Goal: Information Seeking & Learning: Learn about a topic

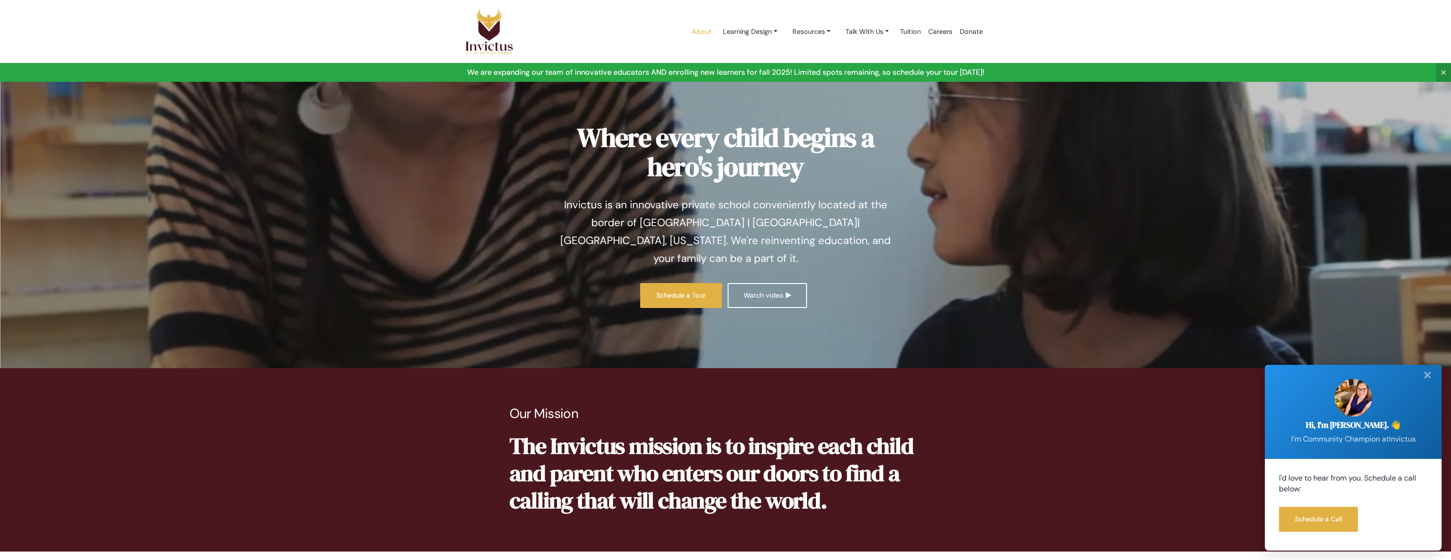
click at [692, 27] on link "About" at bounding box center [701, 32] width 27 height 40
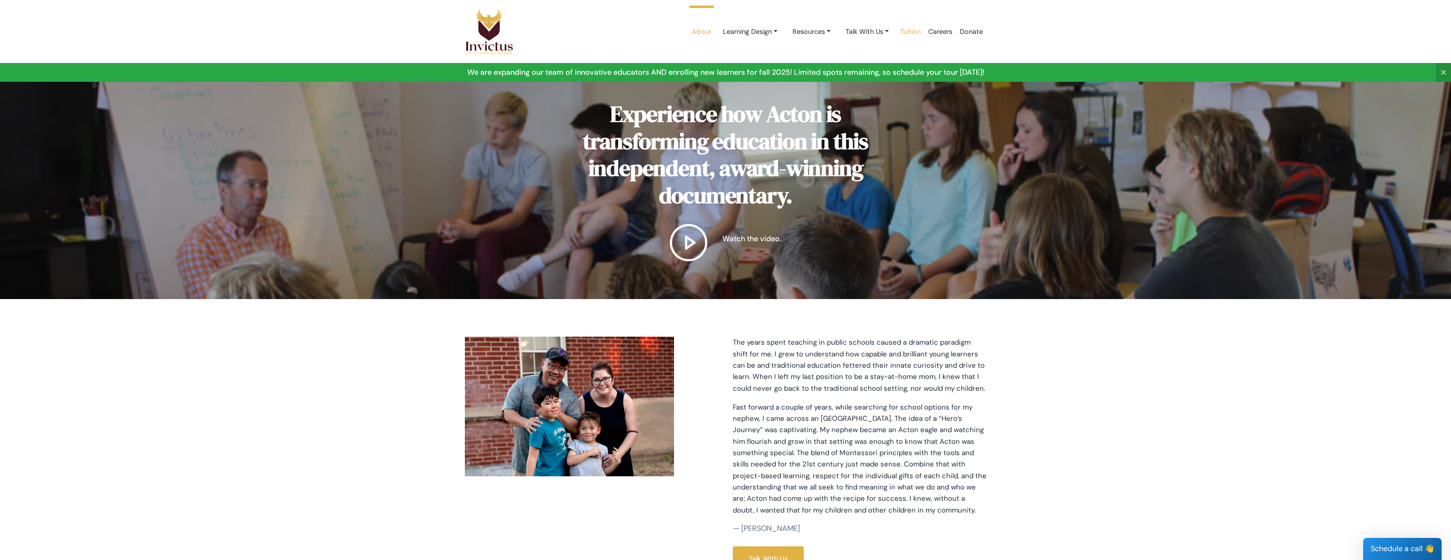
click at [908, 31] on link "Tuition" at bounding box center [910, 32] width 28 height 40
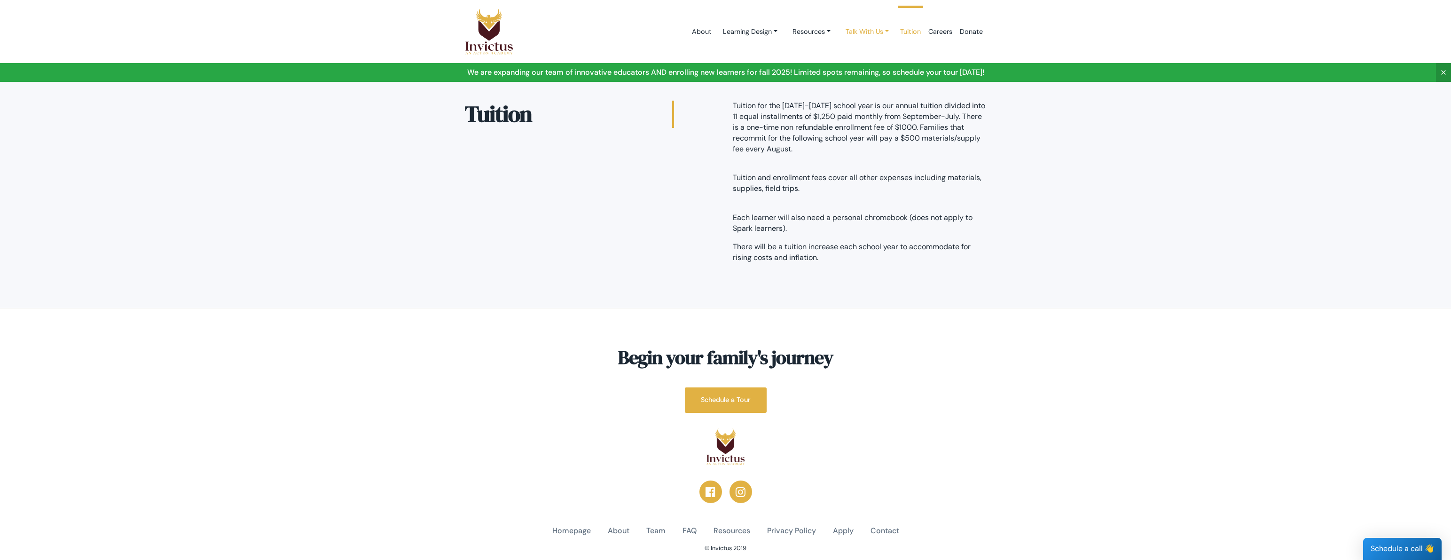
click at [871, 31] on link "Talk With Us" at bounding box center [867, 31] width 58 height 17
click at [816, 31] on link "Resources" at bounding box center [811, 31] width 53 height 17
click at [795, 74] on link "FAQ" at bounding box center [822, 71] width 74 height 17
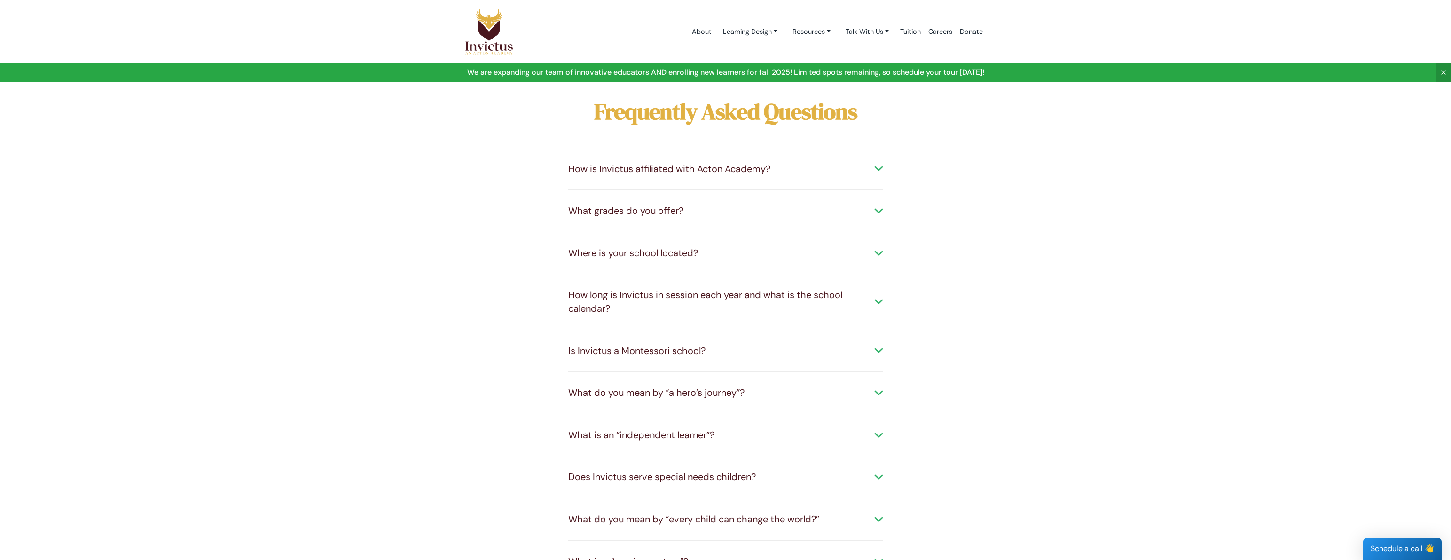
click at [877, 166] on div "How is Invictus affiliated with Acton Academy?" at bounding box center [725, 169] width 315 height 14
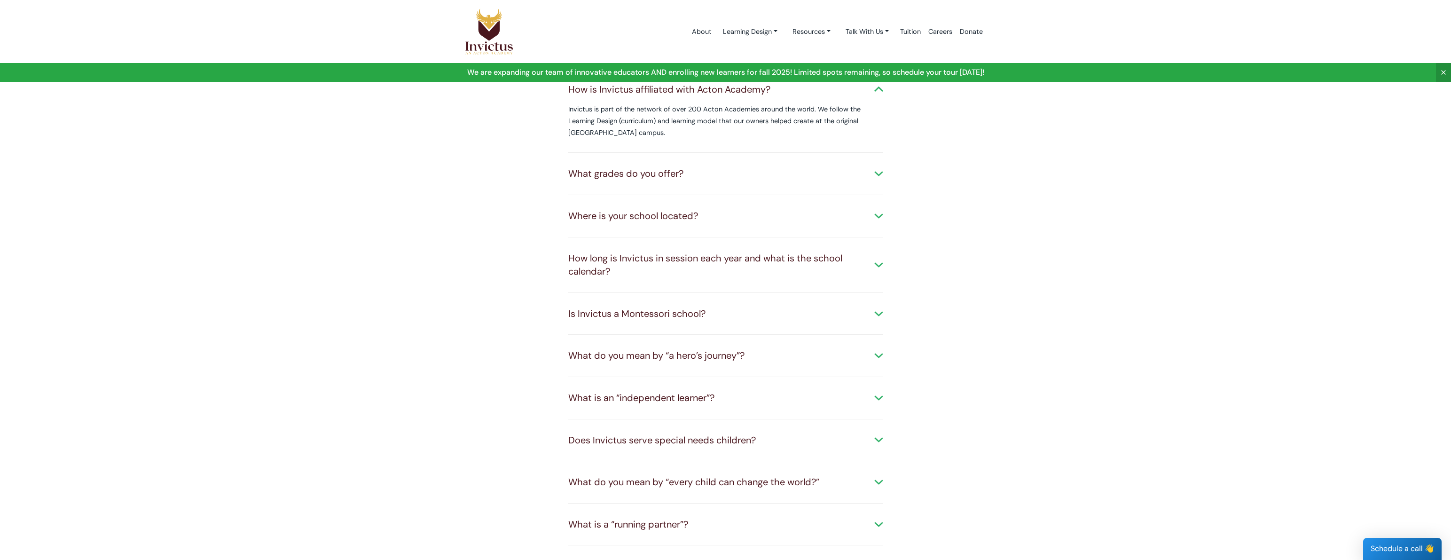
scroll to position [83, 0]
click at [875, 172] on div "What grades do you offer?" at bounding box center [725, 173] width 315 height 14
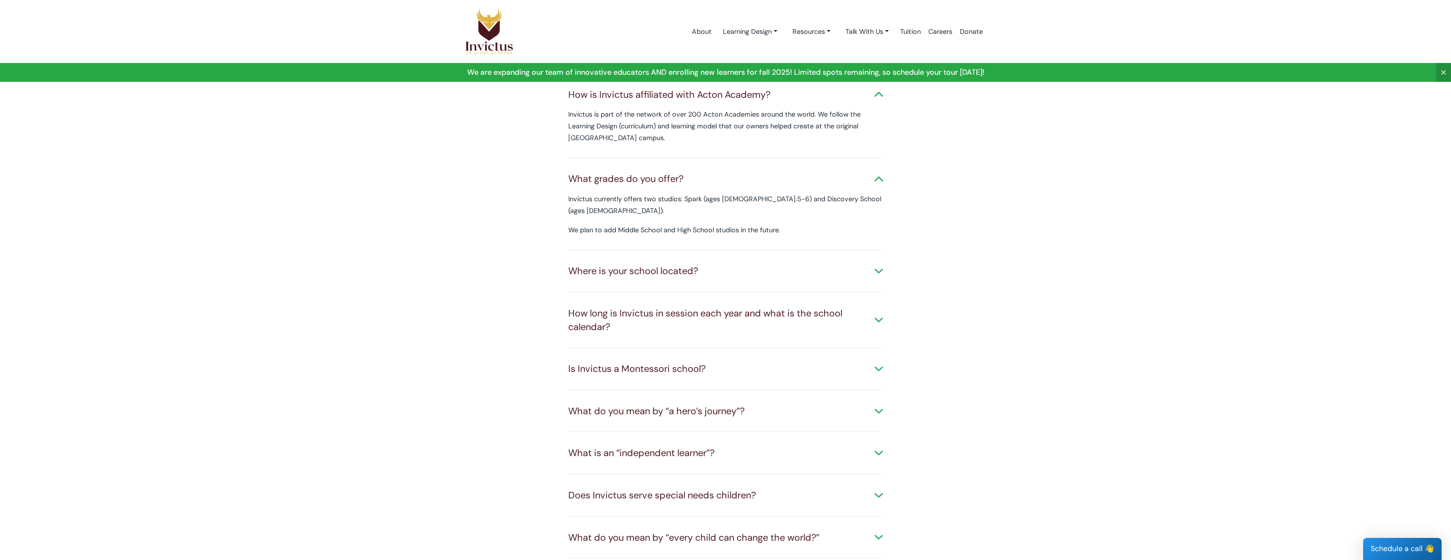
scroll to position [66, 0]
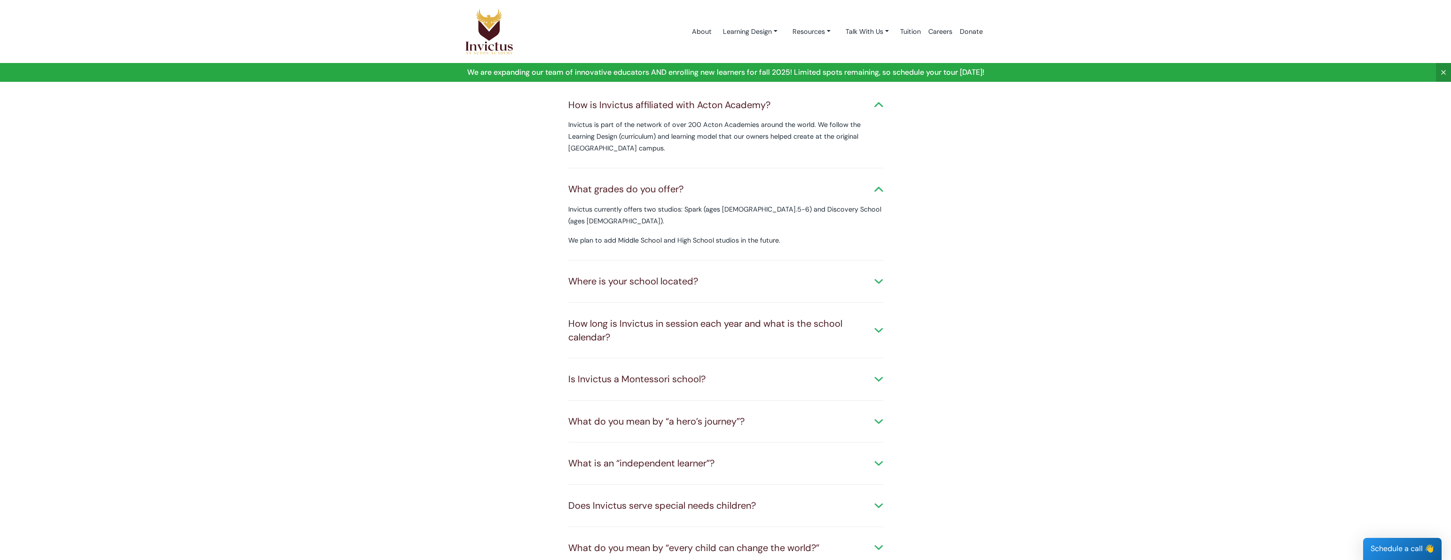
click at [870, 275] on div "Where is your school located?" at bounding box center [725, 281] width 315 height 14
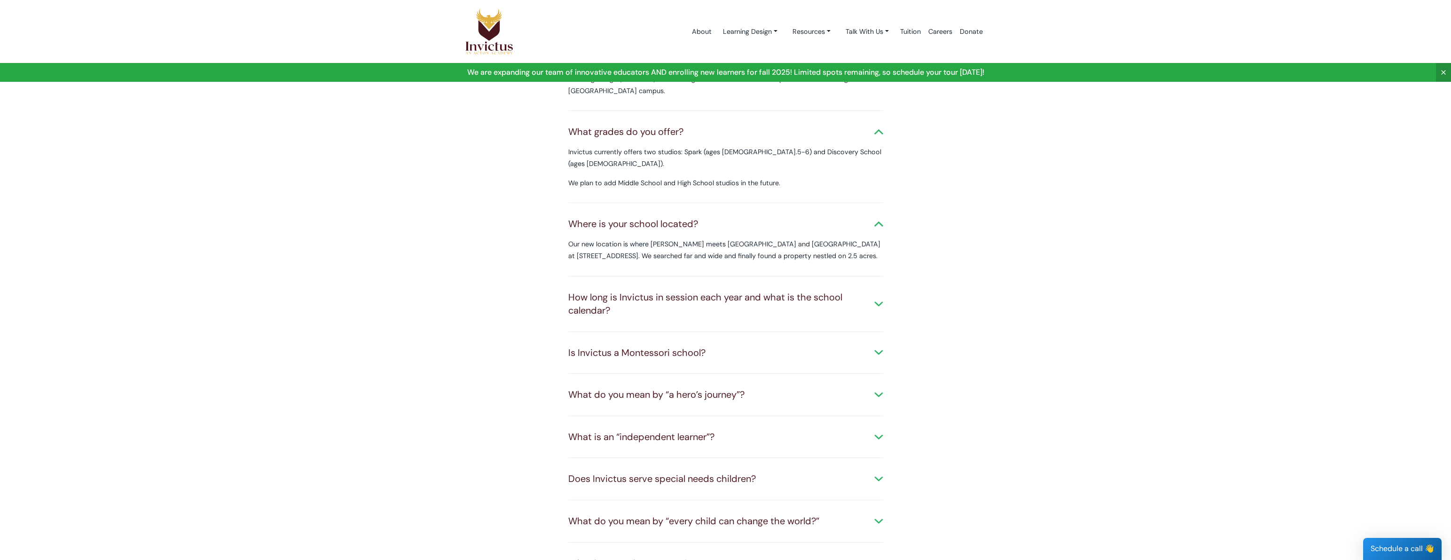
scroll to position [126, 0]
click at [872, 288] on div "How long is Invictus in session each year and what is the school calendar?" at bounding box center [725, 301] width 315 height 27
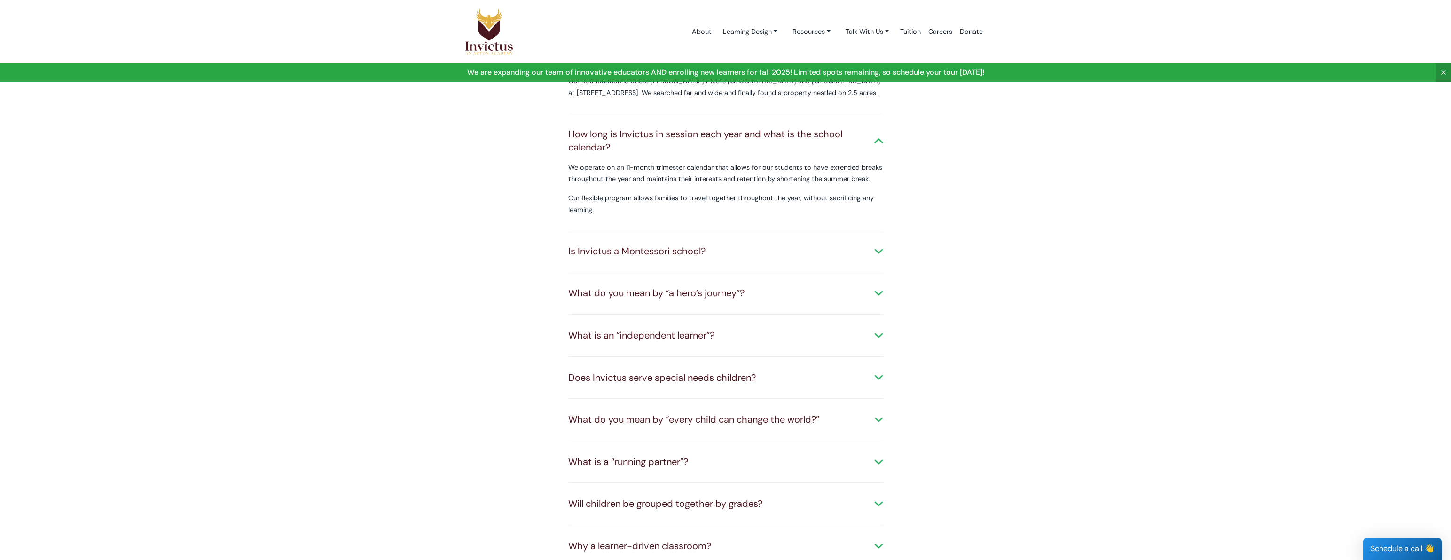
scroll to position [294, 0]
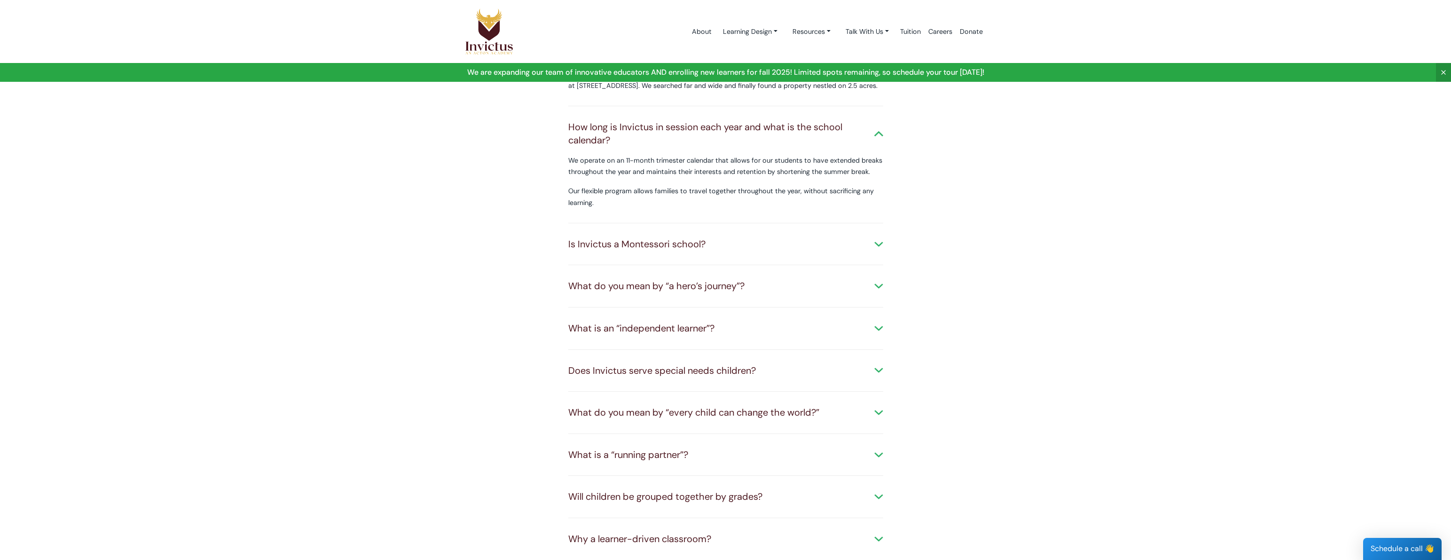
click at [875, 237] on div "Is Invictus a Montessori school?" at bounding box center [725, 244] width 315 height 14
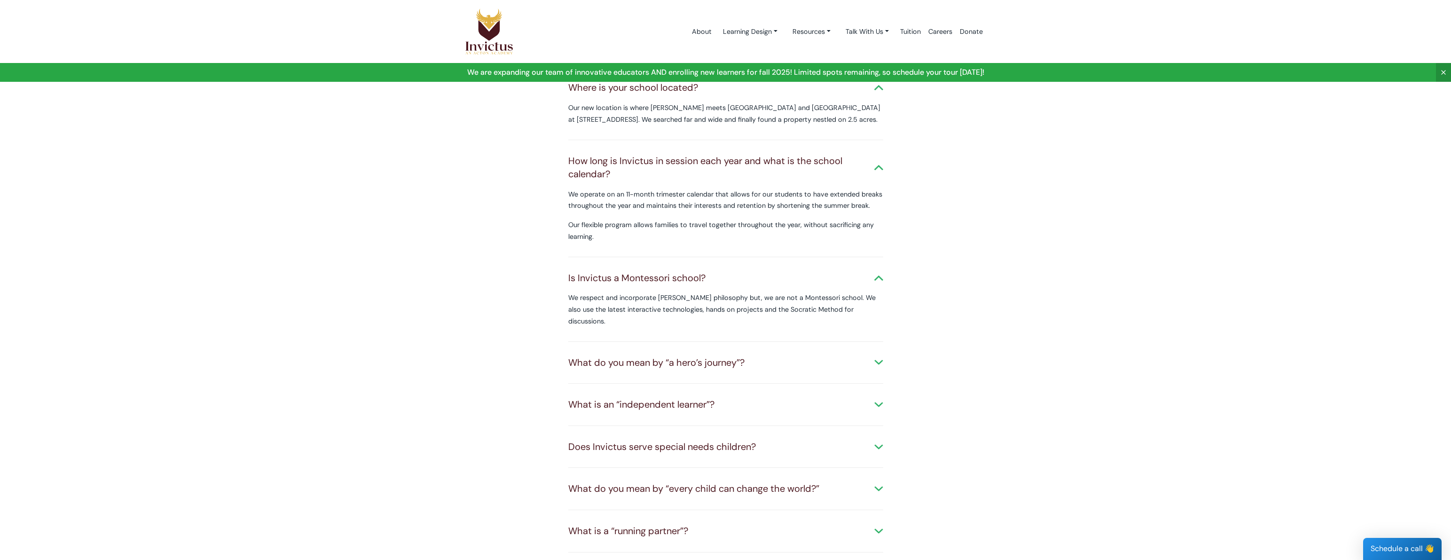
scroll to position [249, 0]
